Goal: Download file/media

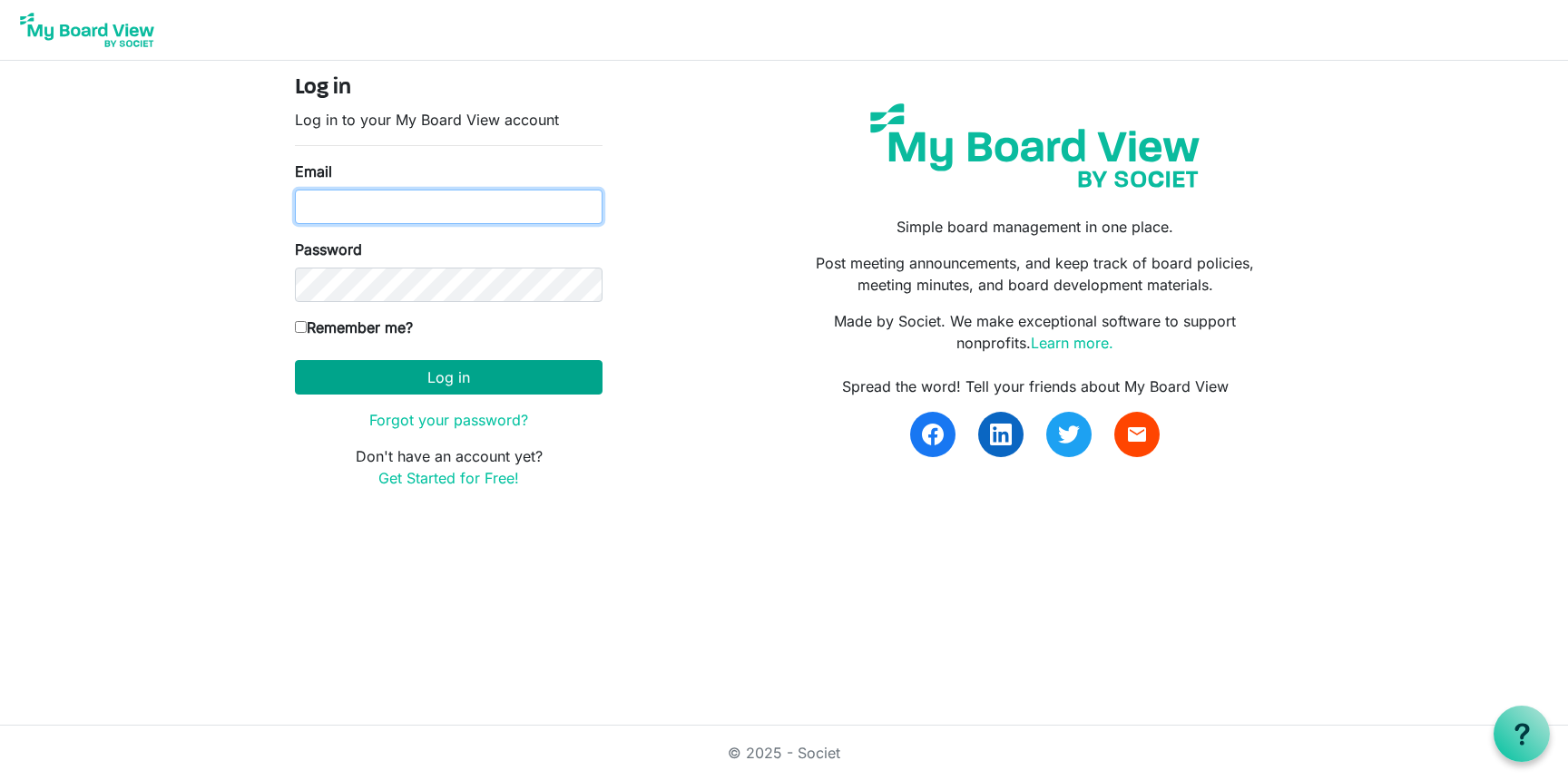
type input "shailee@southsound.church"
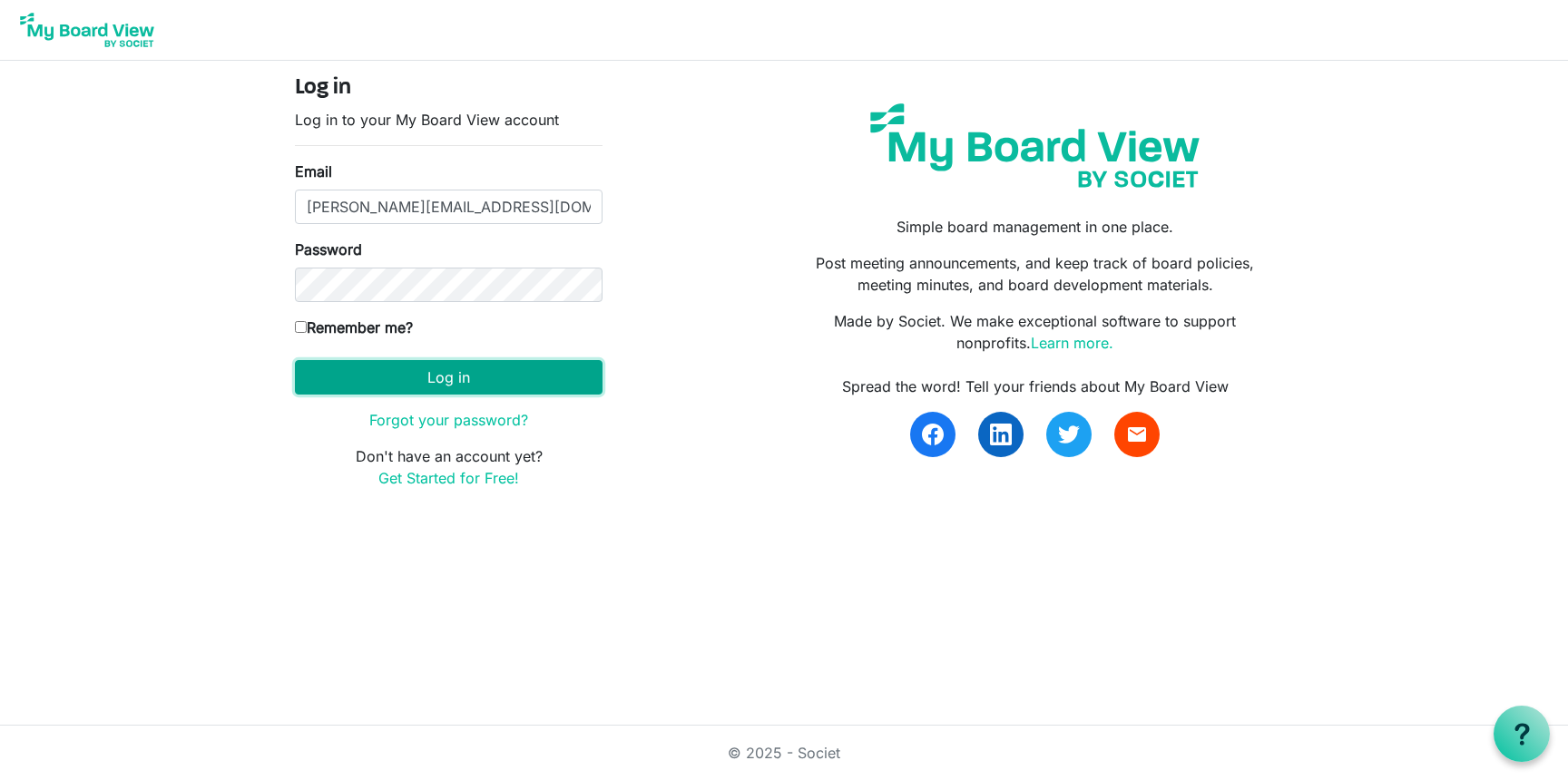
click at [449, 378] on button "Log in" at bounding box center [448, 377] width 307 height 34
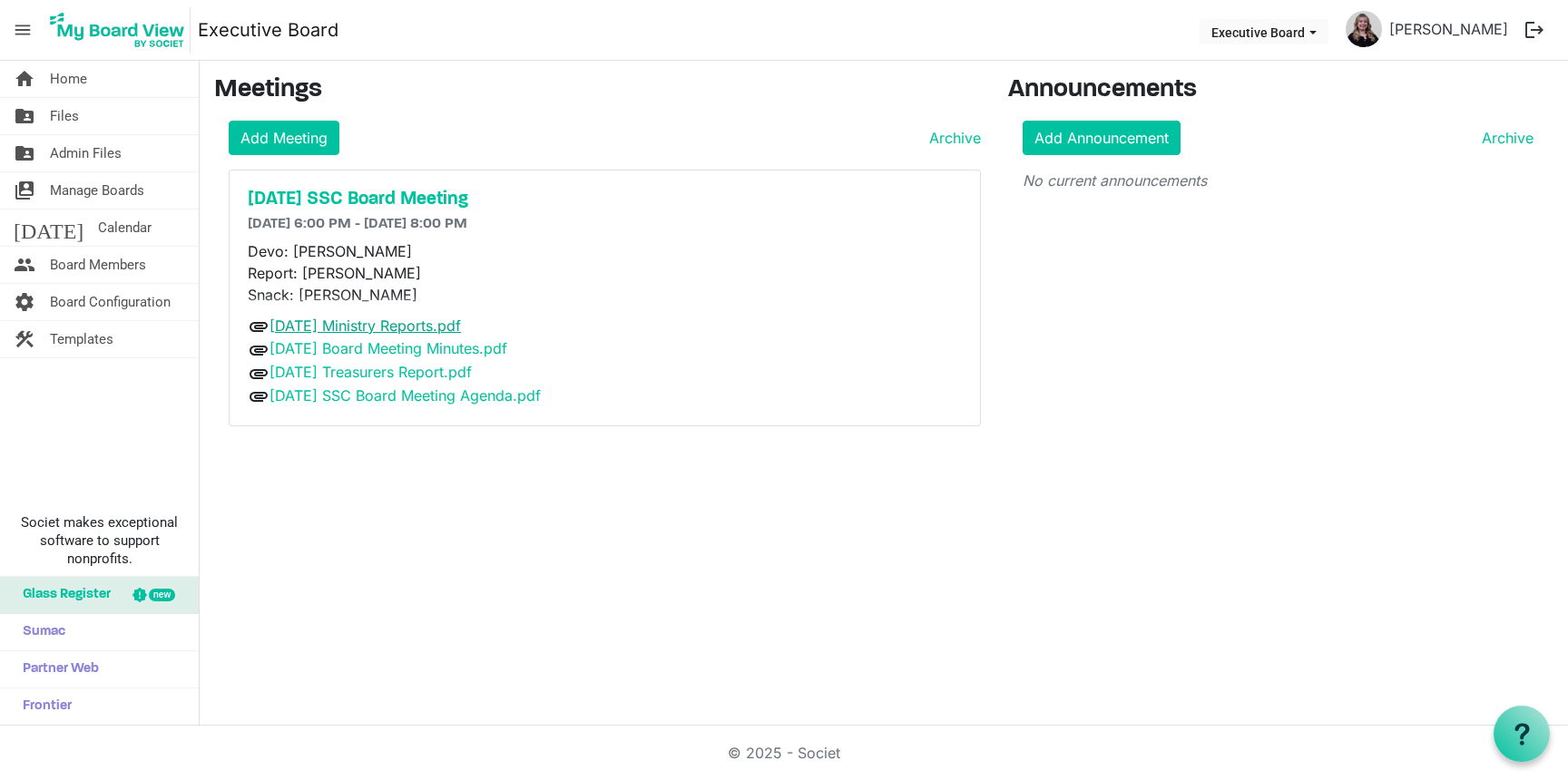
click at [454, 333] on link "[DATE] Ministry Reports.pdf" at bounding box center [365, 325] width 191 height 18
click at [458, 350] on link "[DATE] Board Meeting Minutes.pdf" at bounding box center [388, 348] width 237 height 18
click at [461, 370] on link "[DATE] Treasurers Report.pdf" at bounding box center [370, 371] width 202 height 18
click at [467, 398] on link "[DATE] SSC Board Meeting Agenda.pdf" at bounding box center [406, 395] width 272 height 18
